Goal: Find specific page/section: Find specific page/section

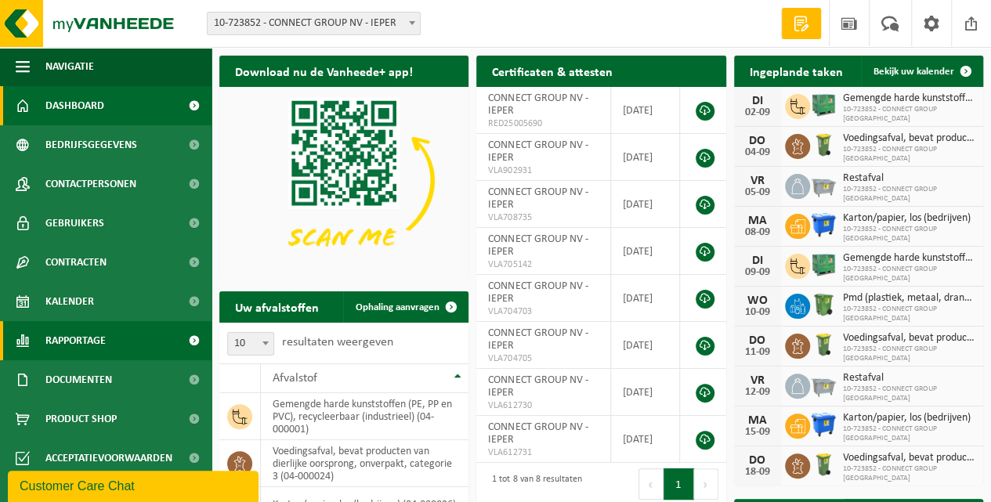
click at [74, 341] on span "Rapportage" at bounding box center [75, 340] width 60 height 39
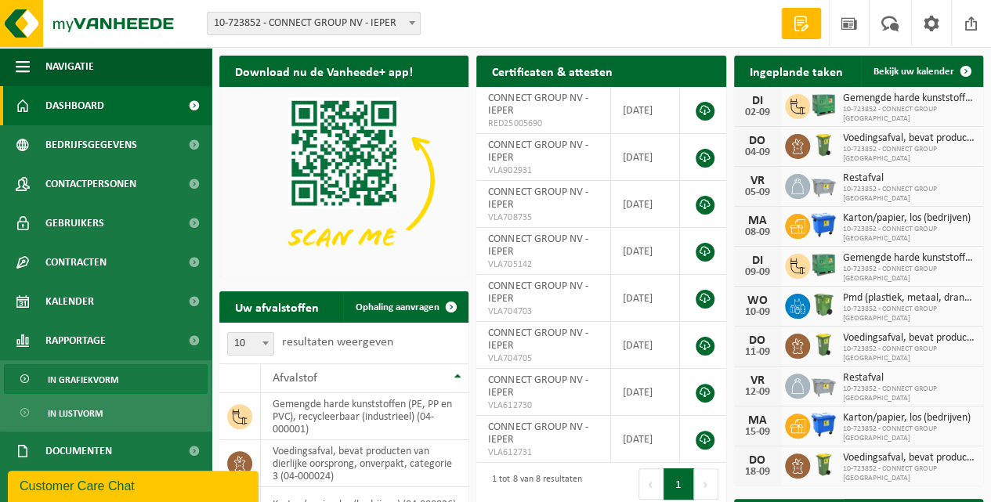
click at [83, 381] on span "In grafiekvorm" at bounding box center [83, 380] width 71 height 30
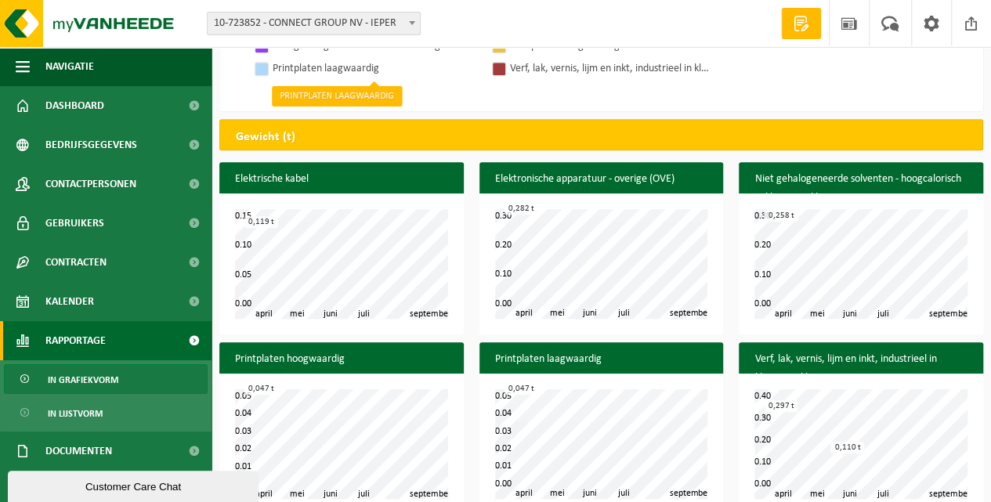
scroll to position [602, 0]
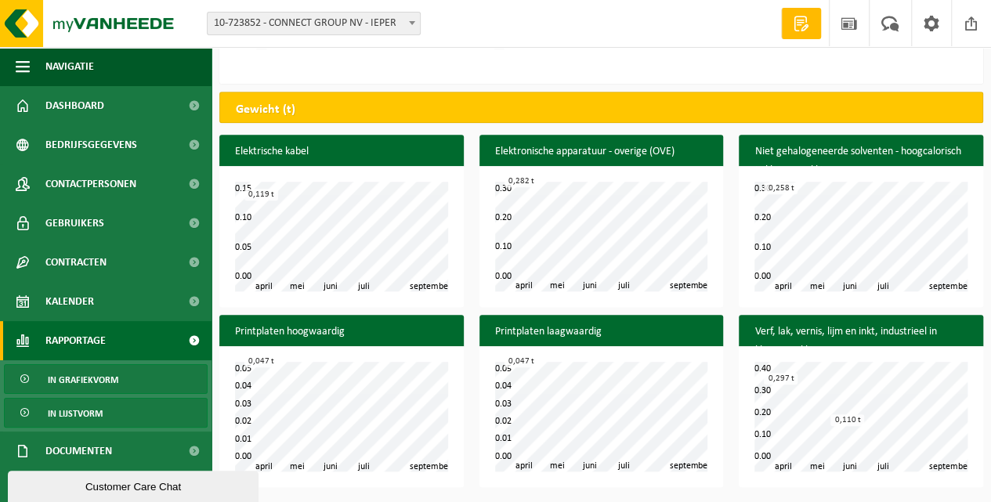
click at [80, 415] on span "In lijstvorm" at bounding box center [75, 414] width 55 height 30
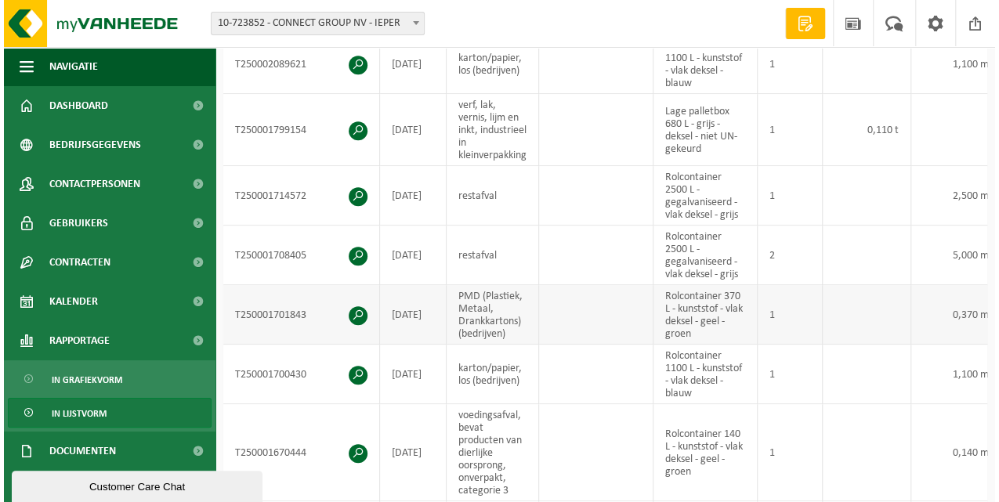
scroll to position [365, 0]
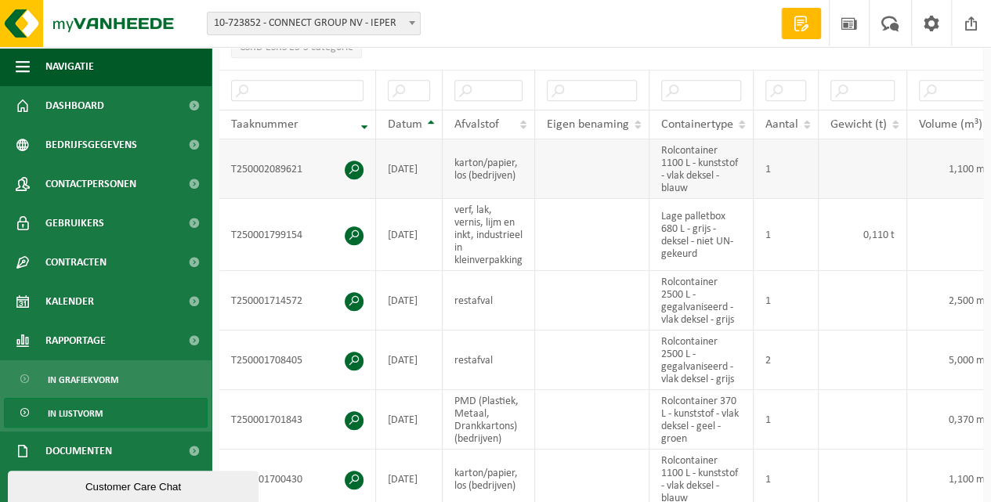
click at [353, 163] on span at bounding box center [354, 170] width 19 height 19
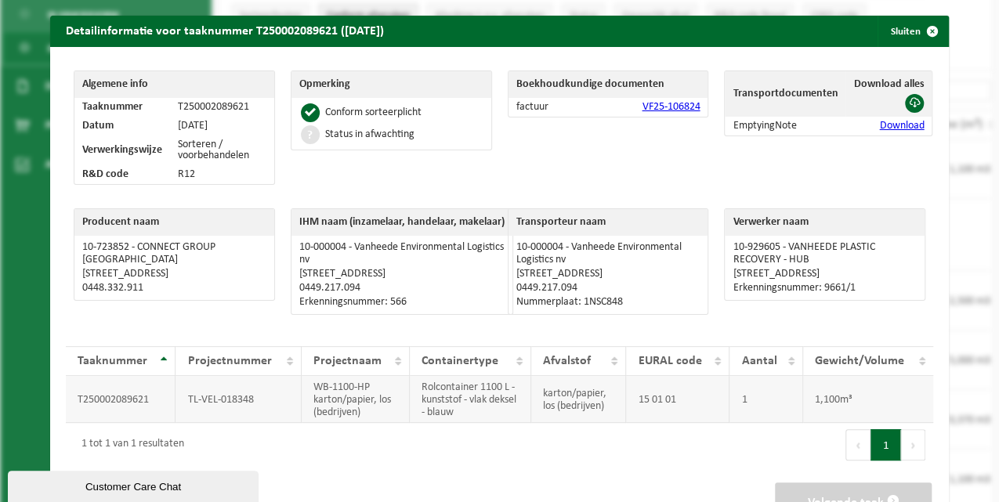
scroll to position [52, 0]
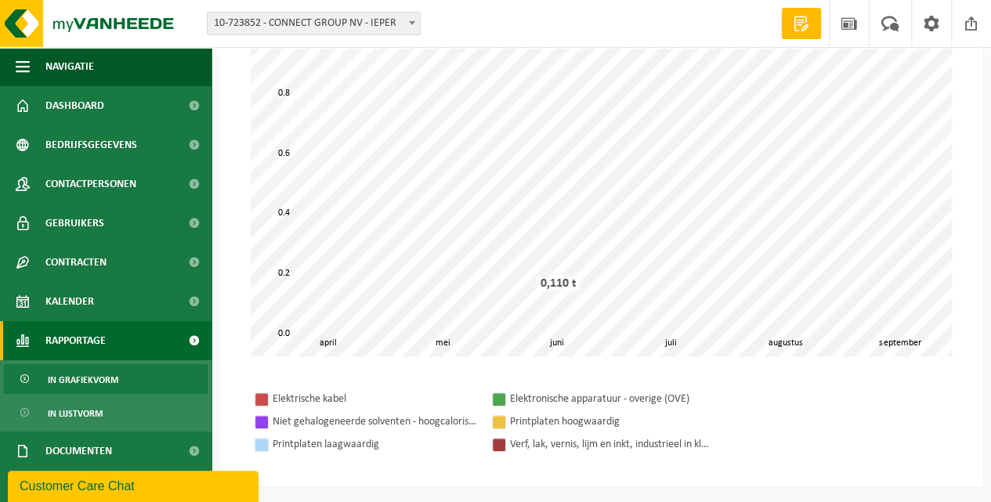
scroll to position [602, 0]
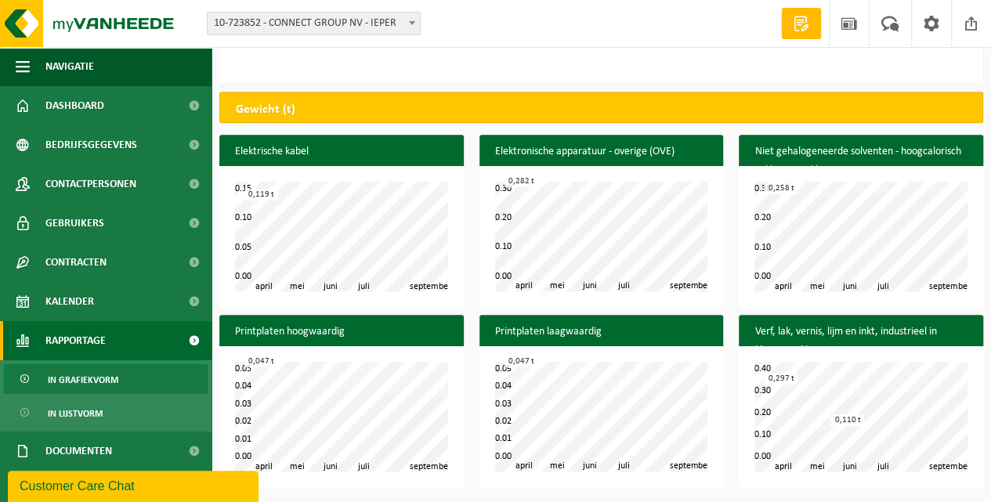
drag, startPoint x: 77, startPoint y: 414, endPoint x: 708, endPoint y: 364, distance: 633.6
click at [78, 415] on span "In lijstvorm" at bounding box center [75, 414] width 55 height 30
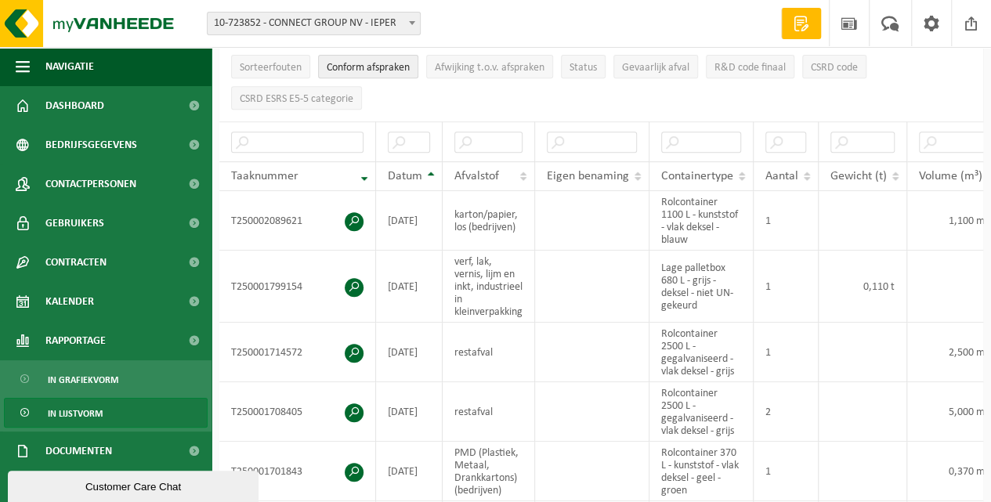
scroll to position [104, 0]
